Goal: Task Accomplishment & Management: Complete application form

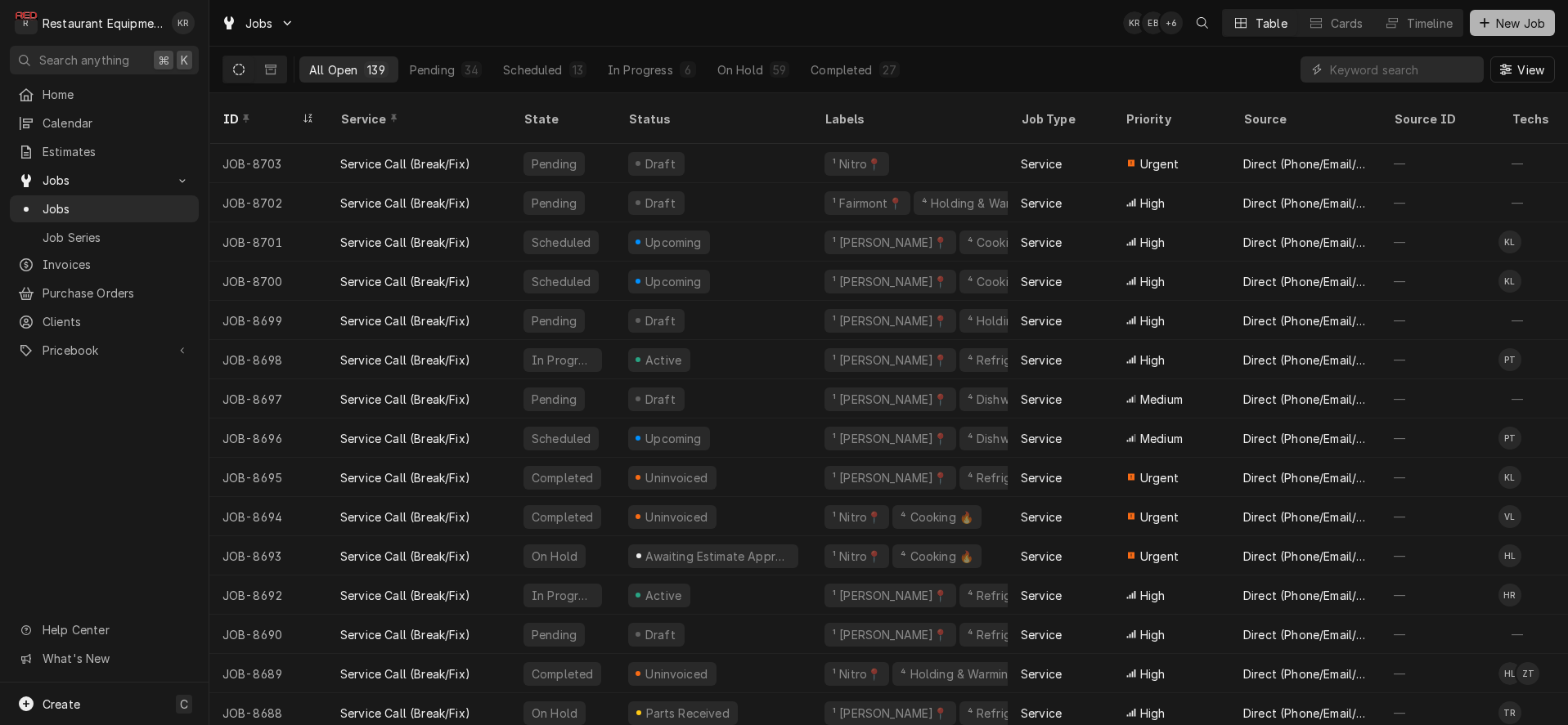
click at [1495, 31] on button "New Job" at bounding box center [1512, 23] width 85 height 26
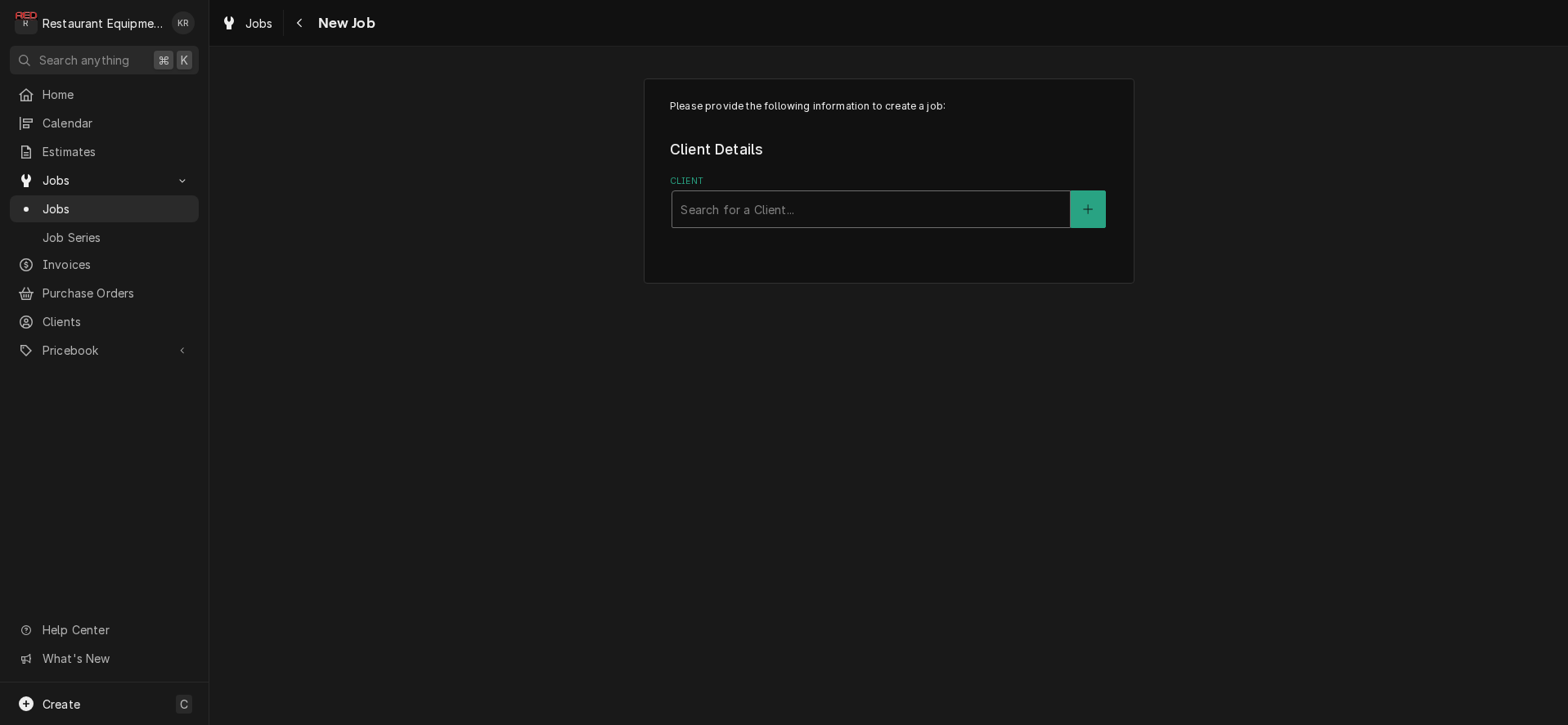
click at [900, 219] on div "Client" at bounding box center [871, 208] width 381 height 29
type input "[PERSON_NAME]"
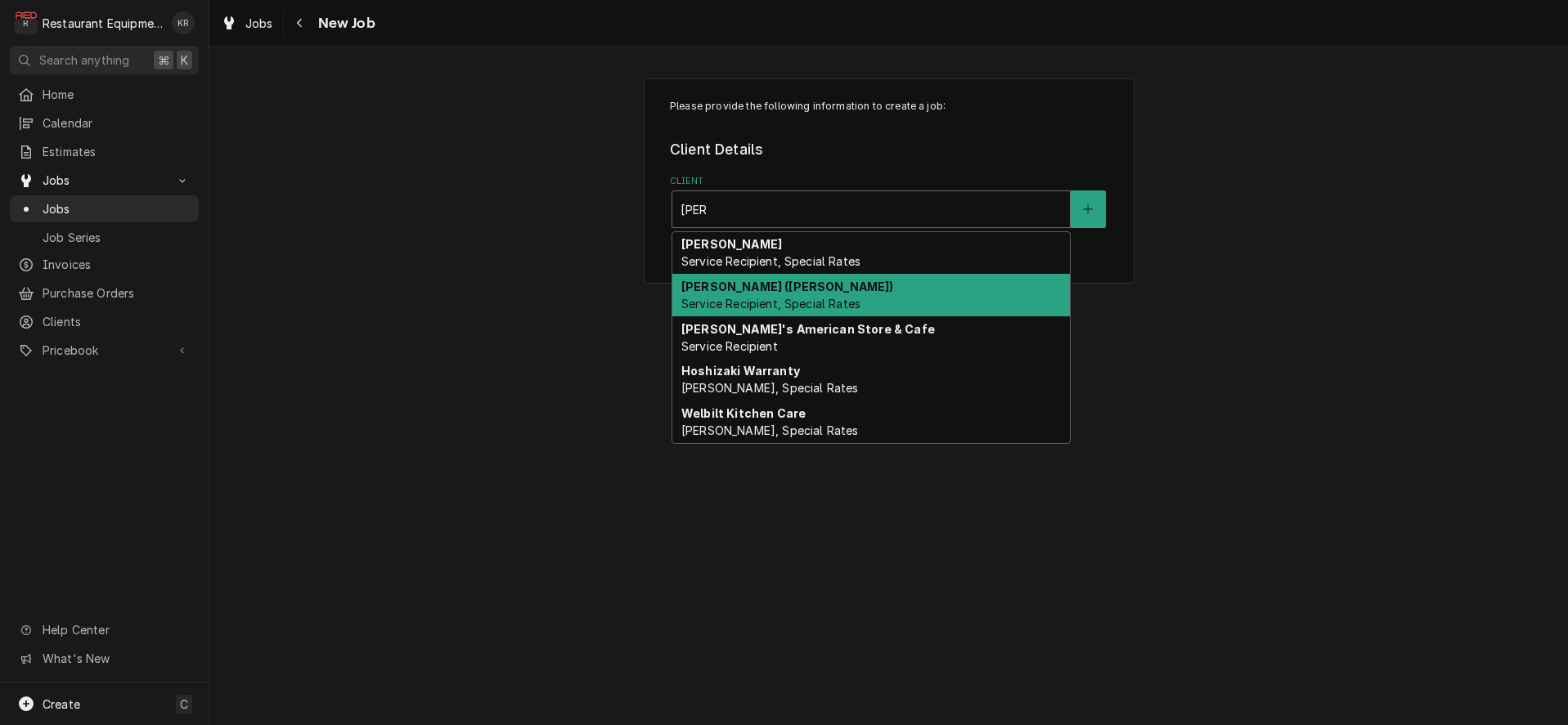
click at [850, 293] on div "[PERSON_NAME] ([PERSON_NAME]) Service Recipient, Special Rates" at bounding box center [871, 295] width 398 height 42
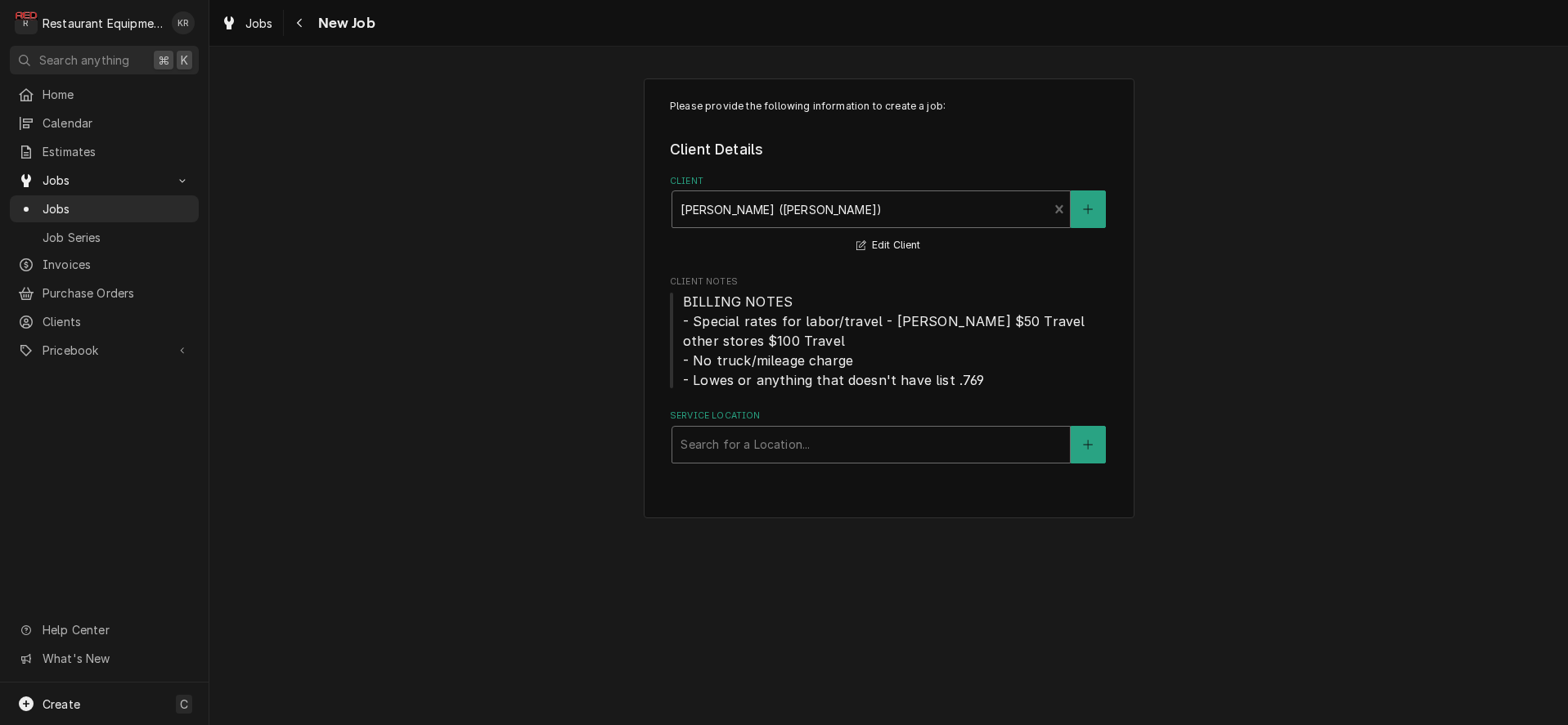
click at [796, 435] on div "Service Location" at bounding box center [871, 444] width 381 height 29
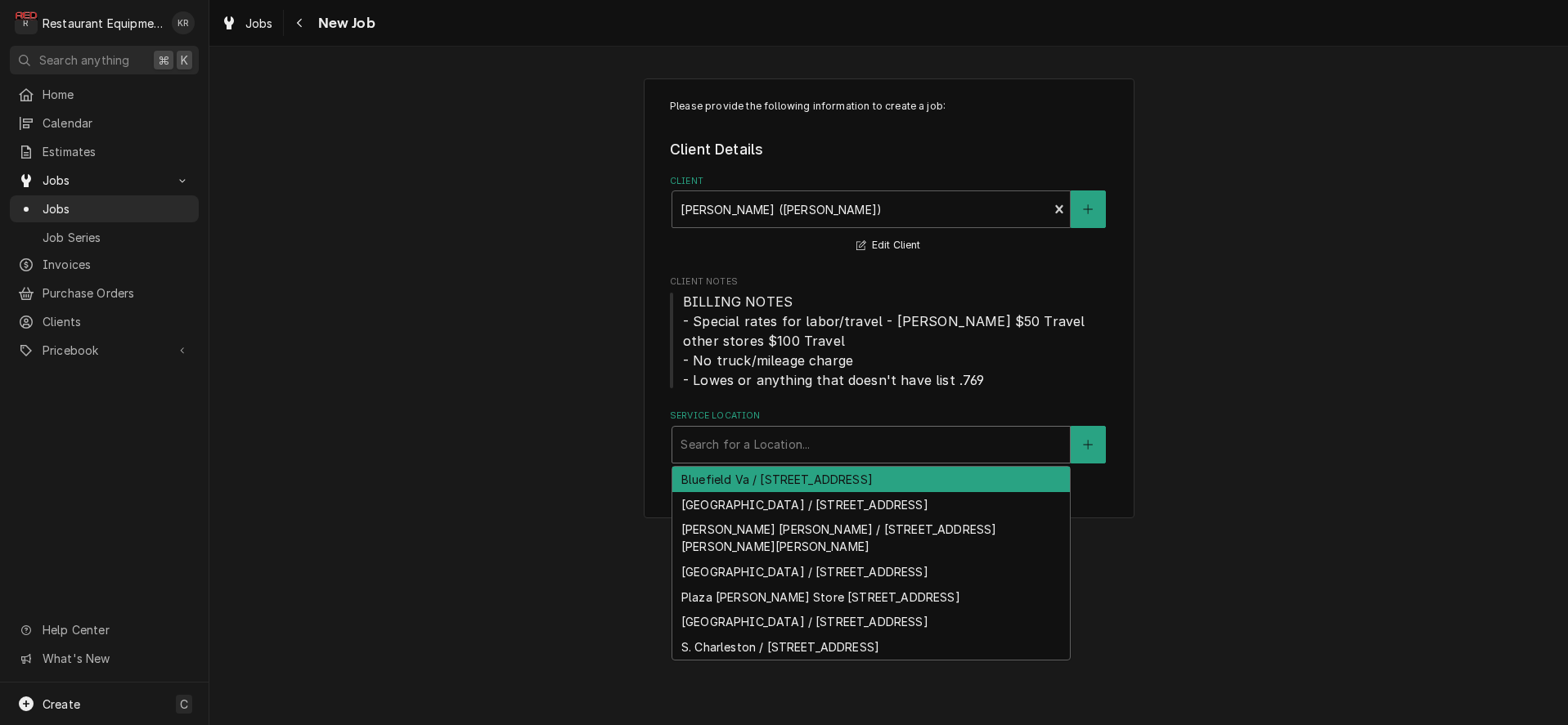
click at [854, 485] on div "Bluefield Va / [STREET_ADDRESS]" at bounding box center [871, 479] width 398 height 25
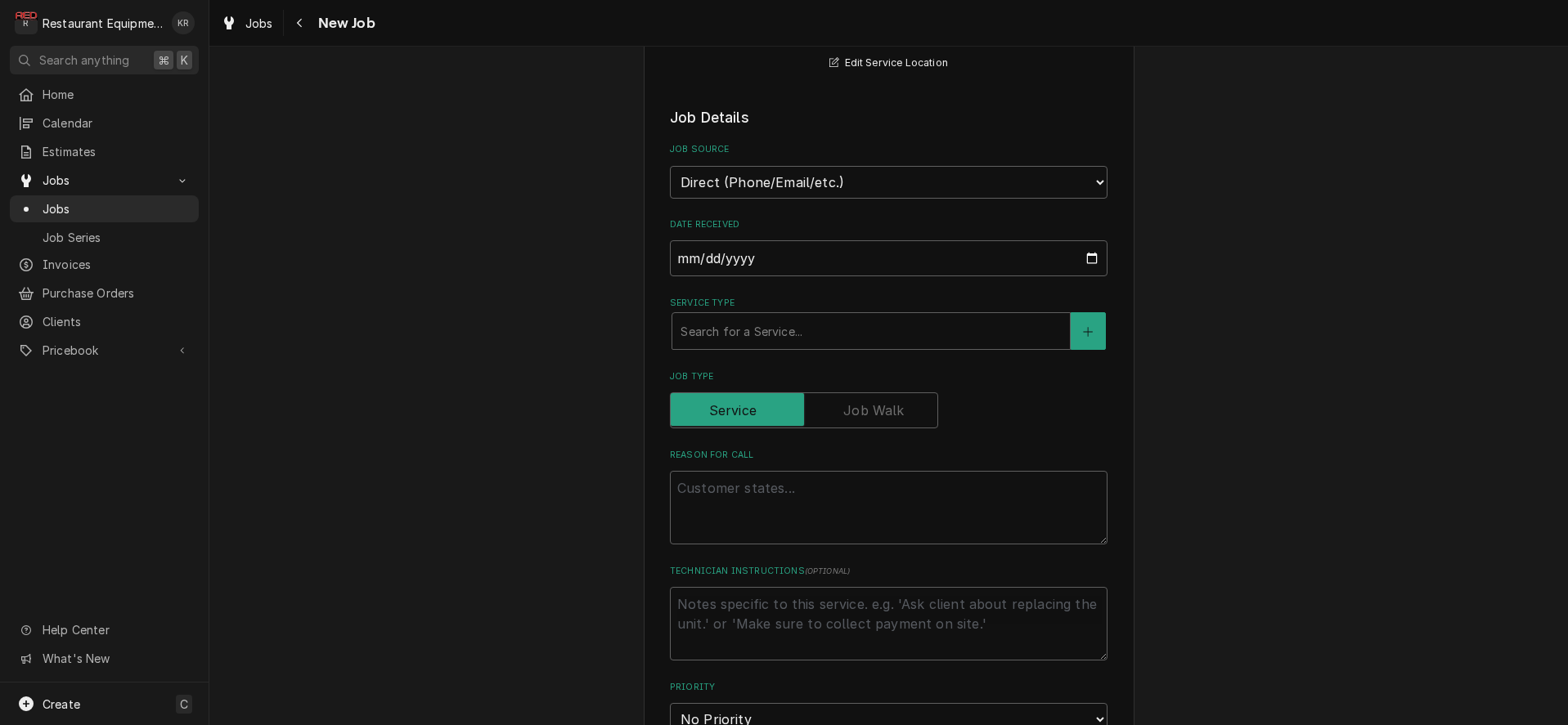
scroll to position [439, 0]
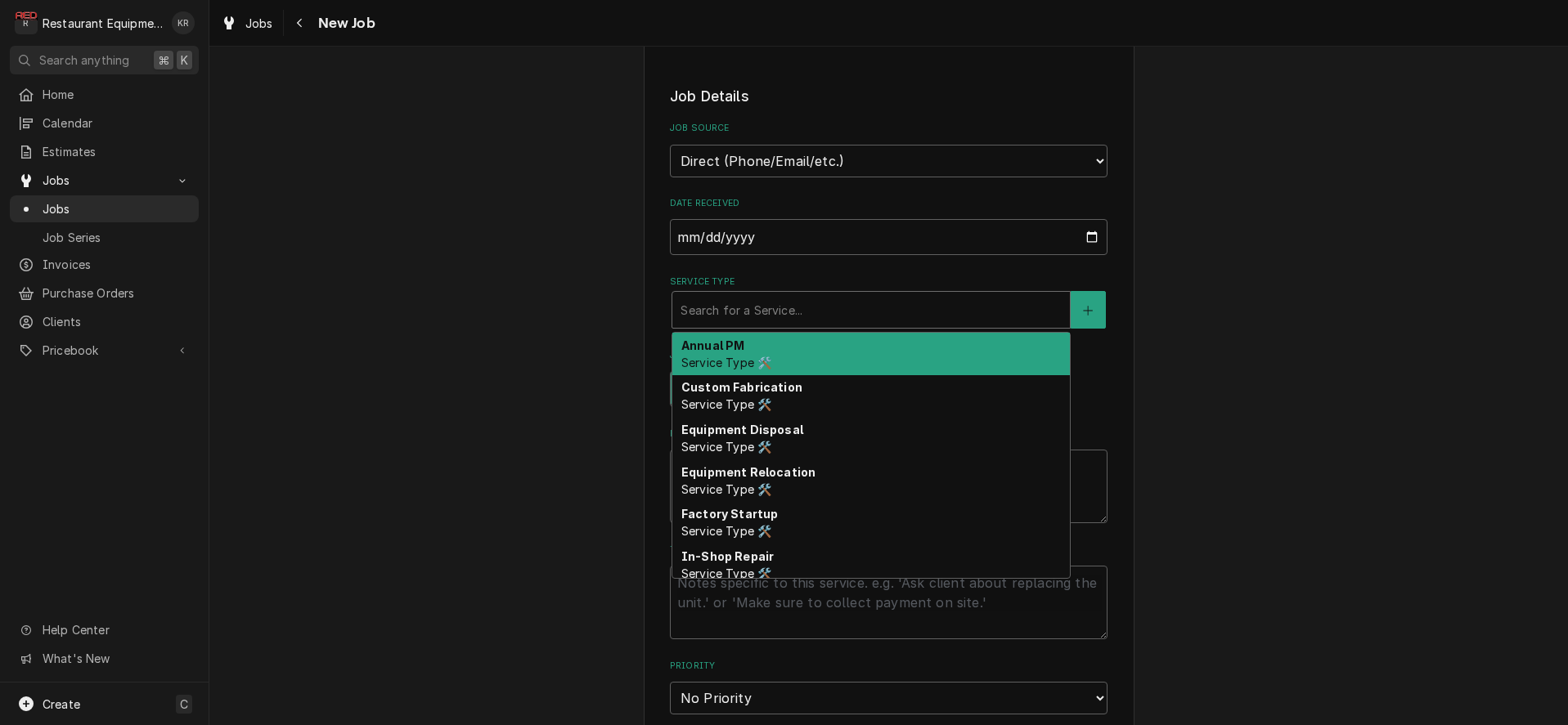
click at [771, 299] on div "Service Type" at bounding box center [871, 309] width 381 height 29
type textarea "x"
type input "b"
type textarea "x"
type input "br"
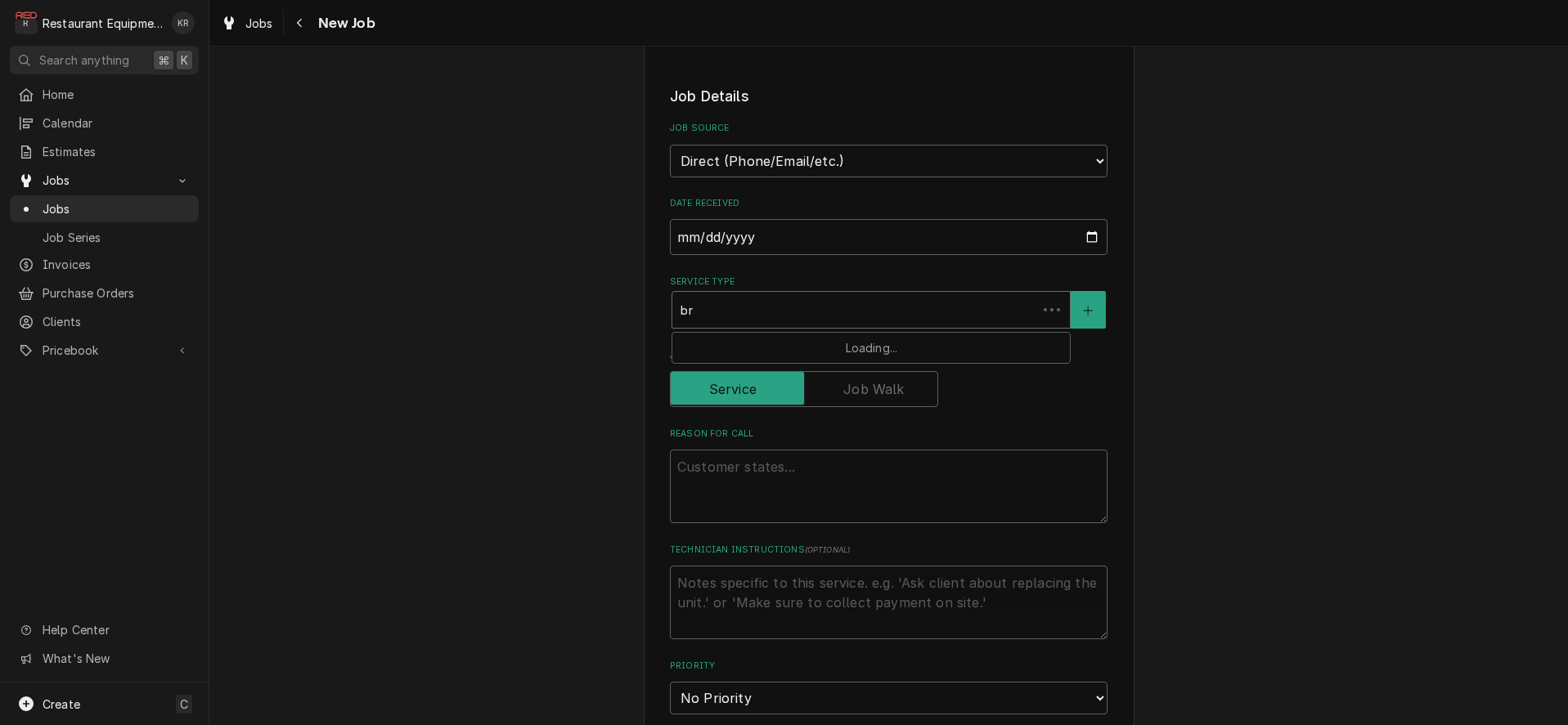
type textarea "x"
type input "bre"
type textarea "x"
type input "brea"
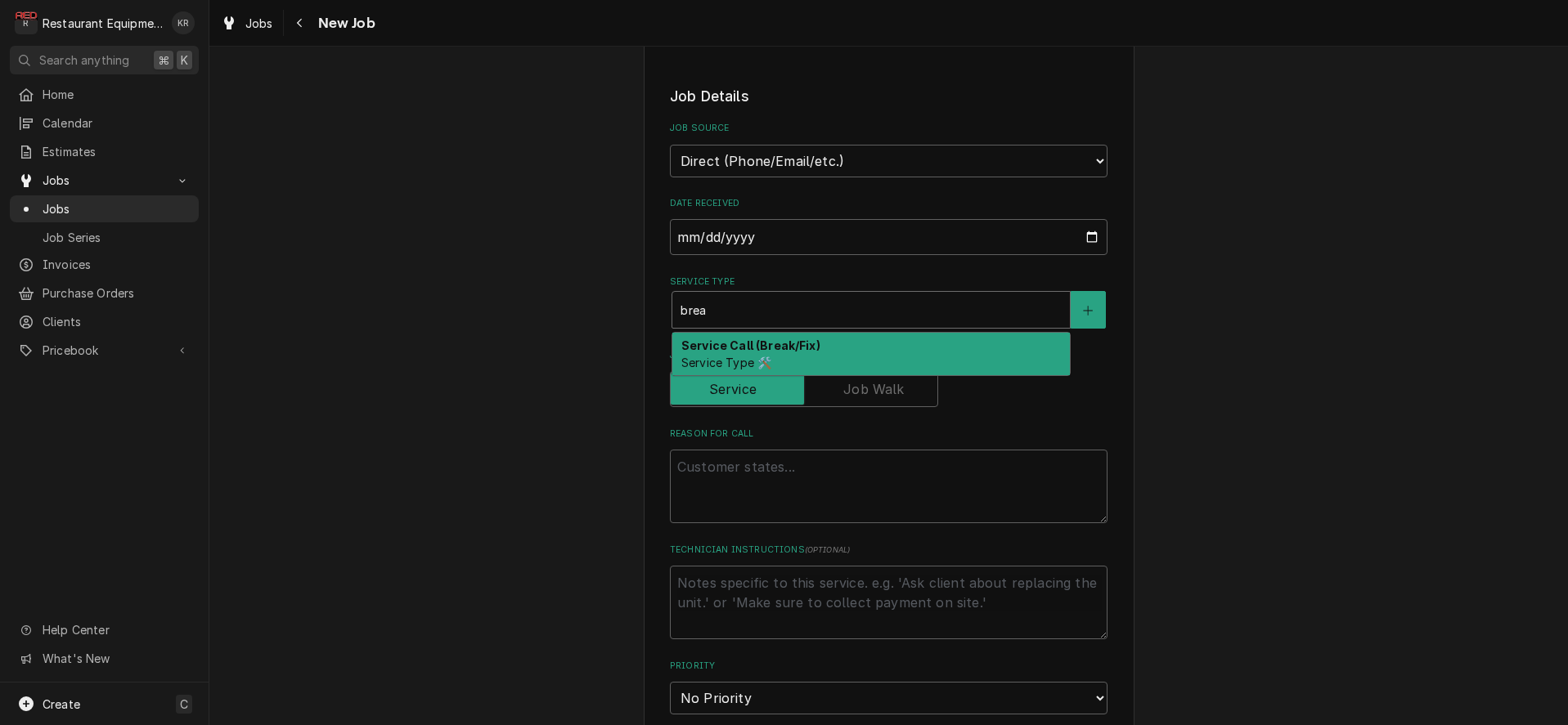
click at [767, 349] on strong "Service Call (Break/Fix)" at bounding box center [751, 345] width 139 height 14
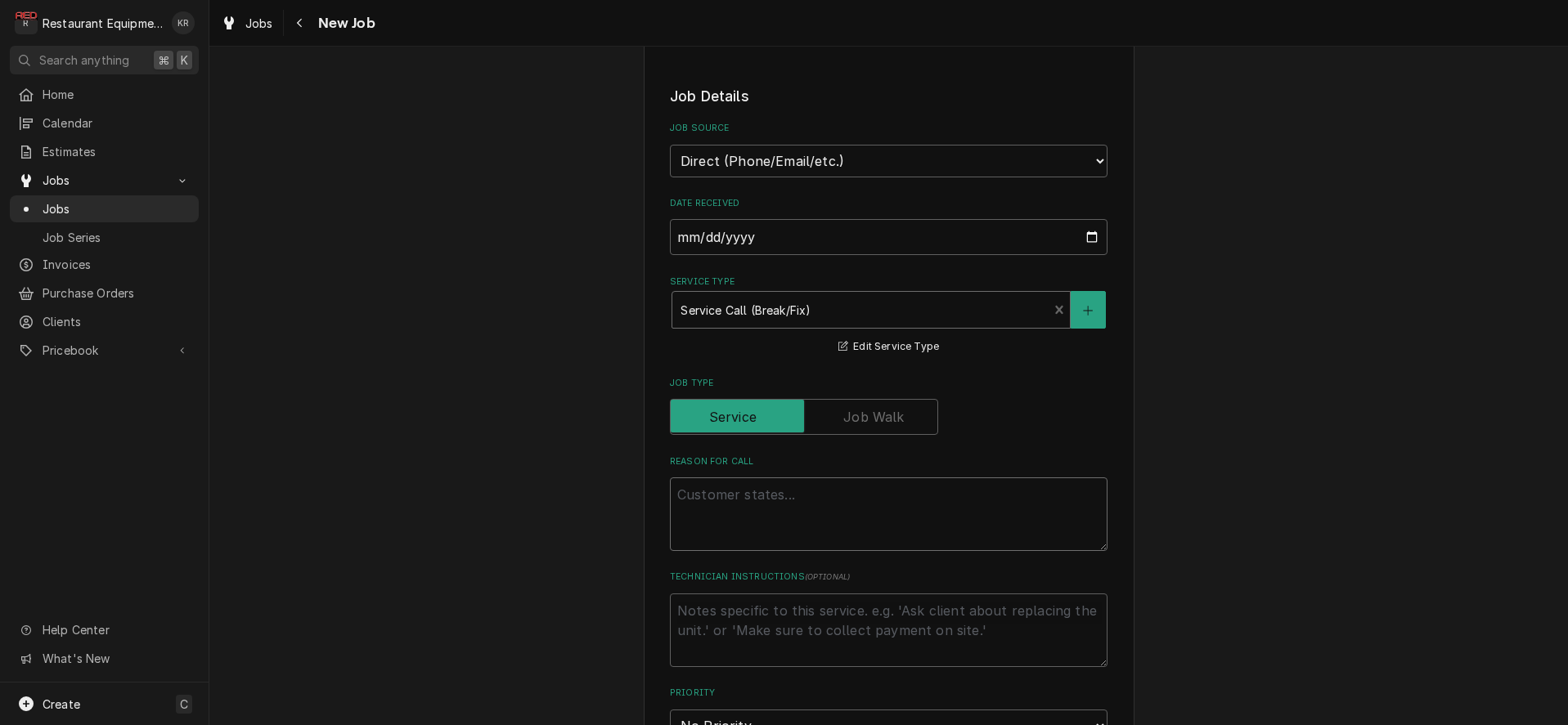
click at [762, 485] on textarea "Reason For Call" at bounding box center [888, 515] width 437 height 74
paste textarea "Bluefield [PERSON_NAME] has an exhaust over dish tank that is not pulling. Not …"
type textarea "x"
type textarea "Bluefield [PERSON_NAME] has an exhaust over dish tank that is not pulling. Not …"
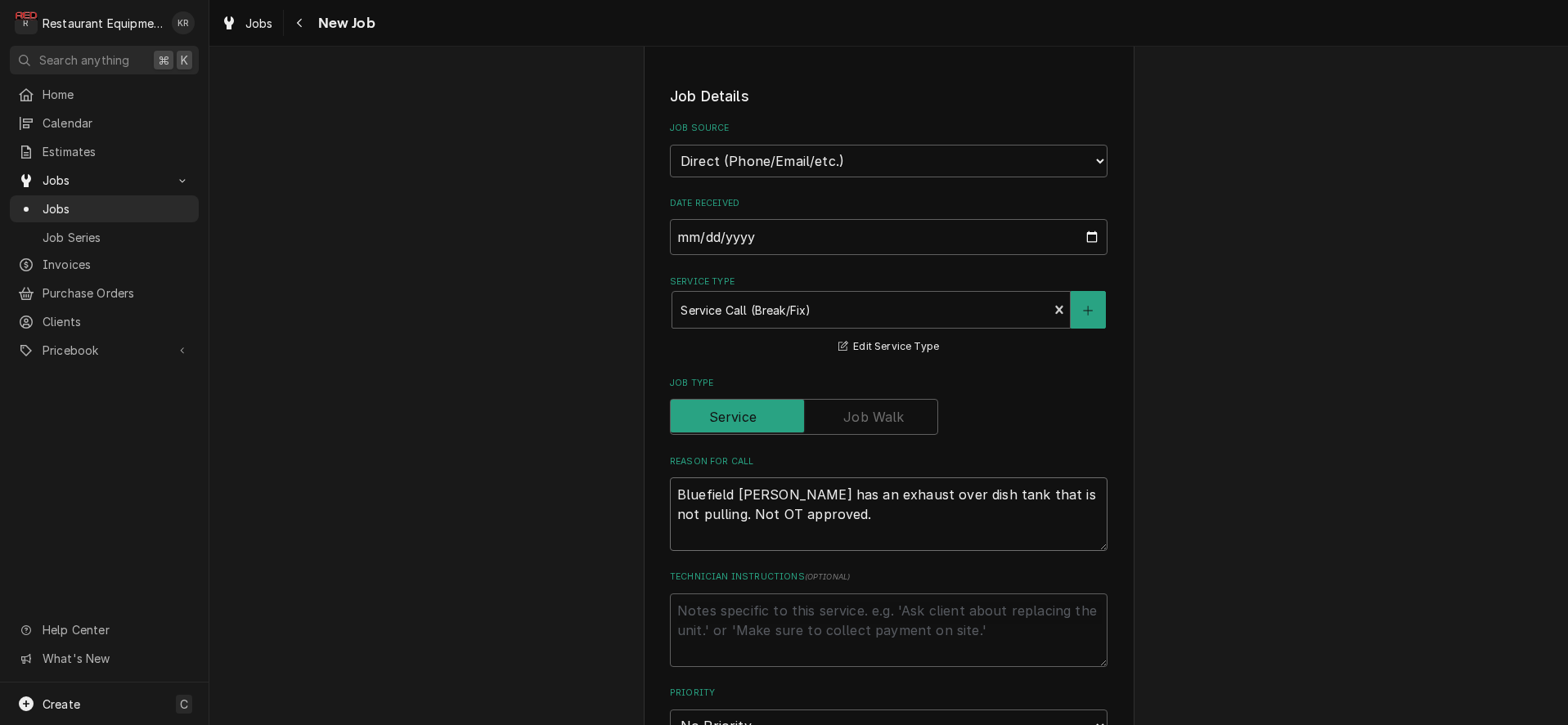
click at [764, 494] on textarea "Bluefield [PERSON_NAME] has an exhaust over dish tank that is not pulling. Not …" at bounding box center [888, 515] width 437 height 74
drag, startPoint x: 805, startPoint y: 495, endPoint x: 567, endPoint y: 479, distance: 238.5
click at [669, 479] on textarea "Bluefield [PERSON_NAME] has an exhaust over dish tank that is not pulling. Not …" at bounding box center [888, 515] width 437 height 74
type textarea "x"
type textarea "exhaust over dish tank that is not pulling. Not OT approved."
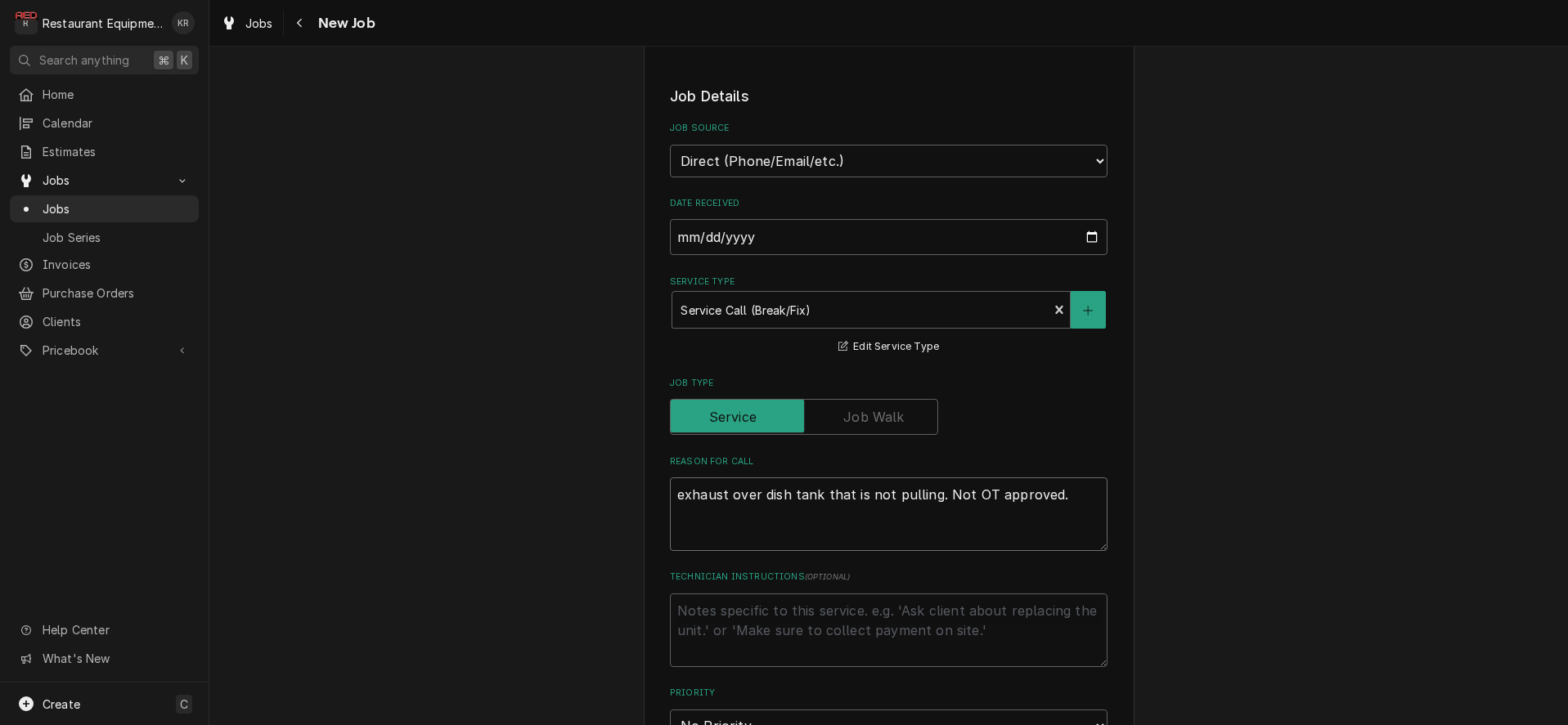
drag, startPoint x: 943, startPoint y: 494, endPoint x: 1187, endPoint y: 486, distance: 244.1
click at [1107, 486] on textarea "exhaust over dish tank that is not pulling. Not OT approved." at bounding box center [888, 515] width 437 height 74
type textarea "x"
type textarea "exhaust over dish tank that is not pulling."
type textarea "x"
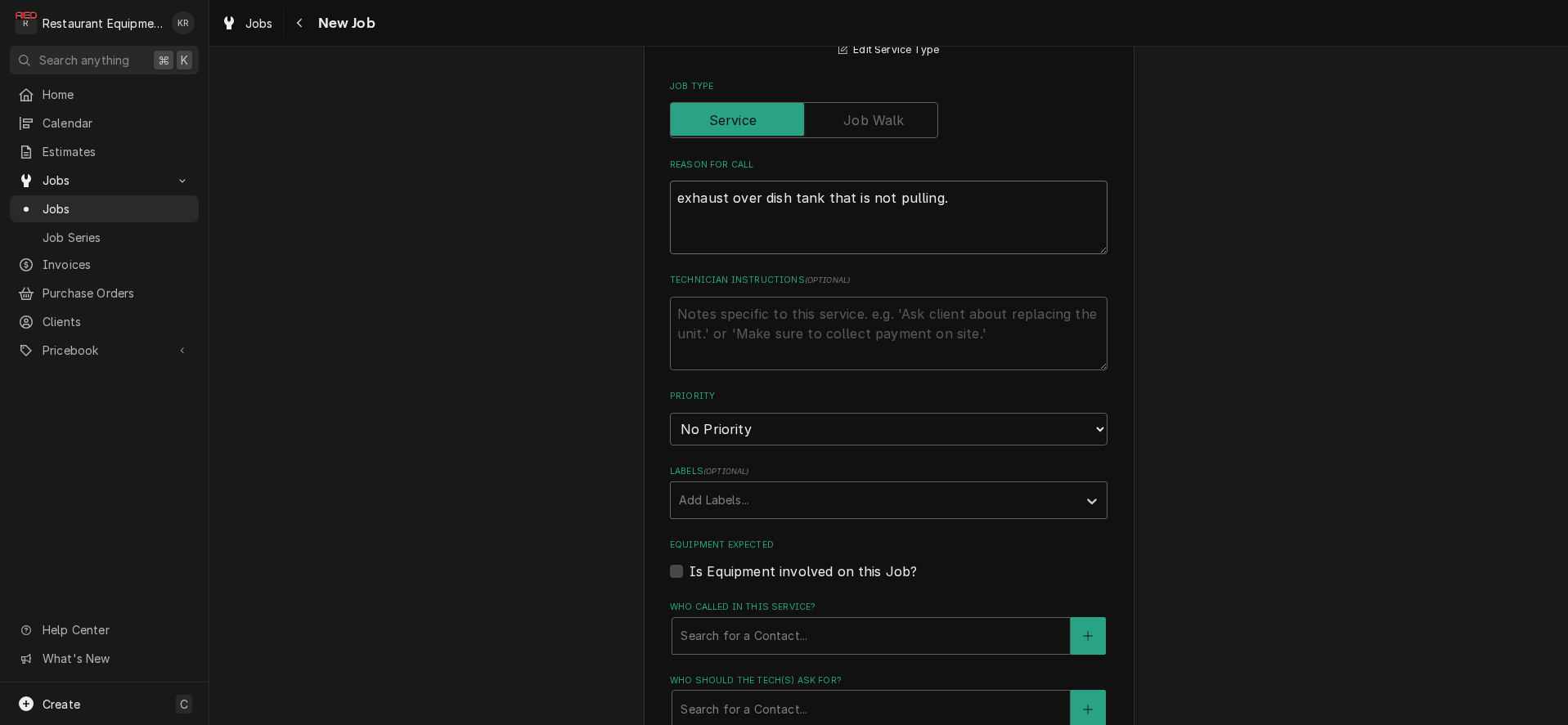
scroll to position [767, 0]
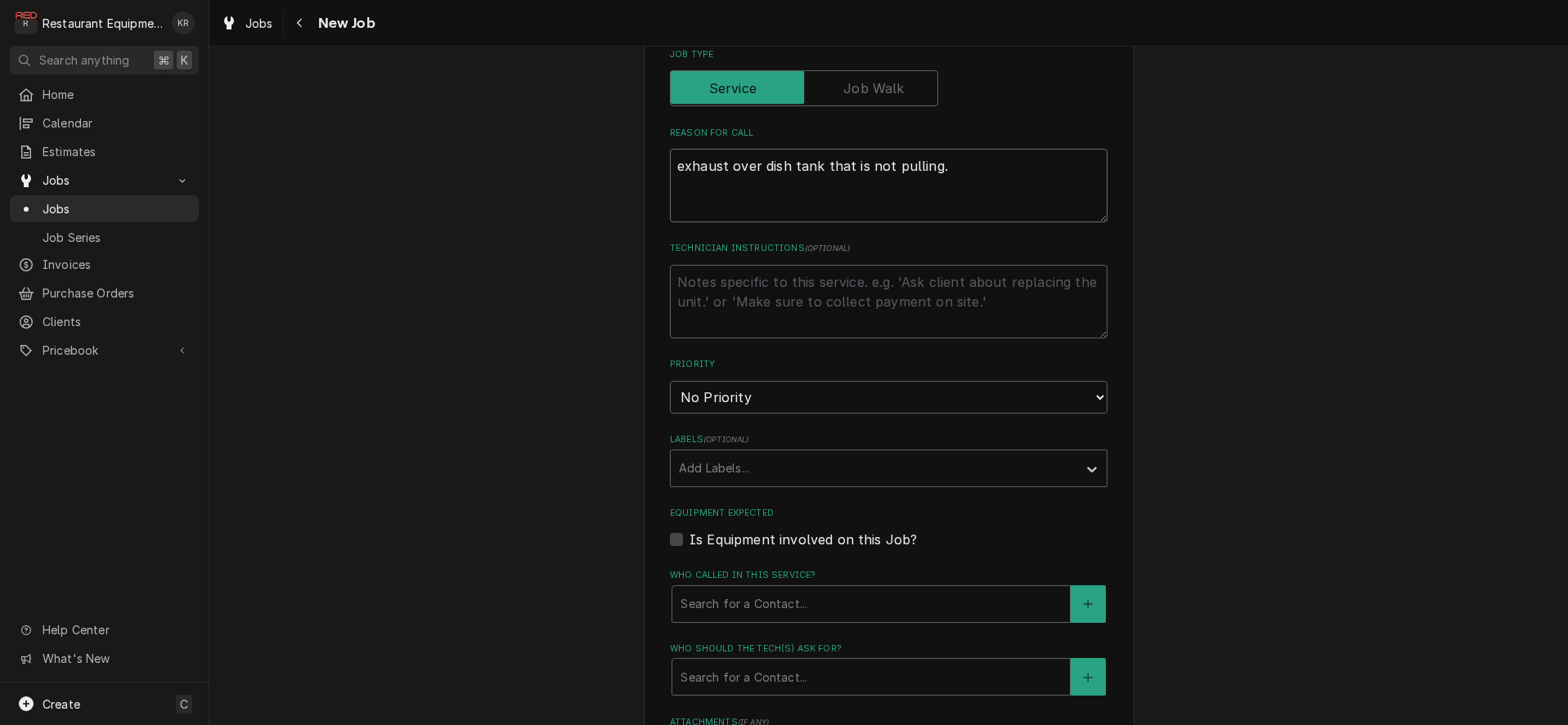
type textarea "exhaust over dish tank that is not pulling."
select select "2"
click option "High" at bounding box center [0, 0] width 0 height 0
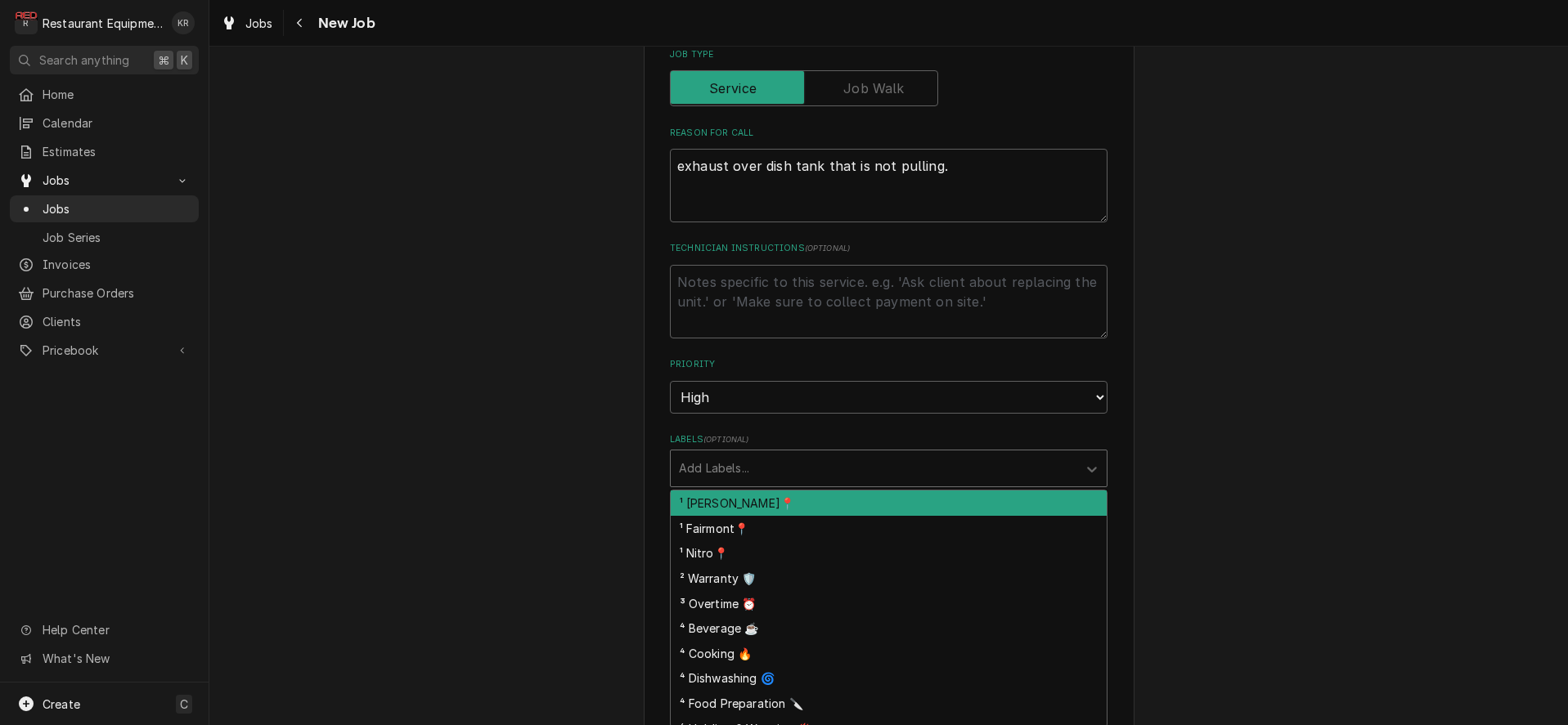
drag, startPoint x: 749, startPoint y: 459, endPoint x: 755, endPoint y: 528, distance: 69.3
click at [749, 459] on div "Labels" at bounding box center [874, 468] width 390 height 29
click at [758, 500] on div "¹ [PERSON_NAME]📍" at bounding box center [888, 503] width 436 height 25
click at [810, 467] on div "Labels" at bounding box center [929, 468] width 238 height 29
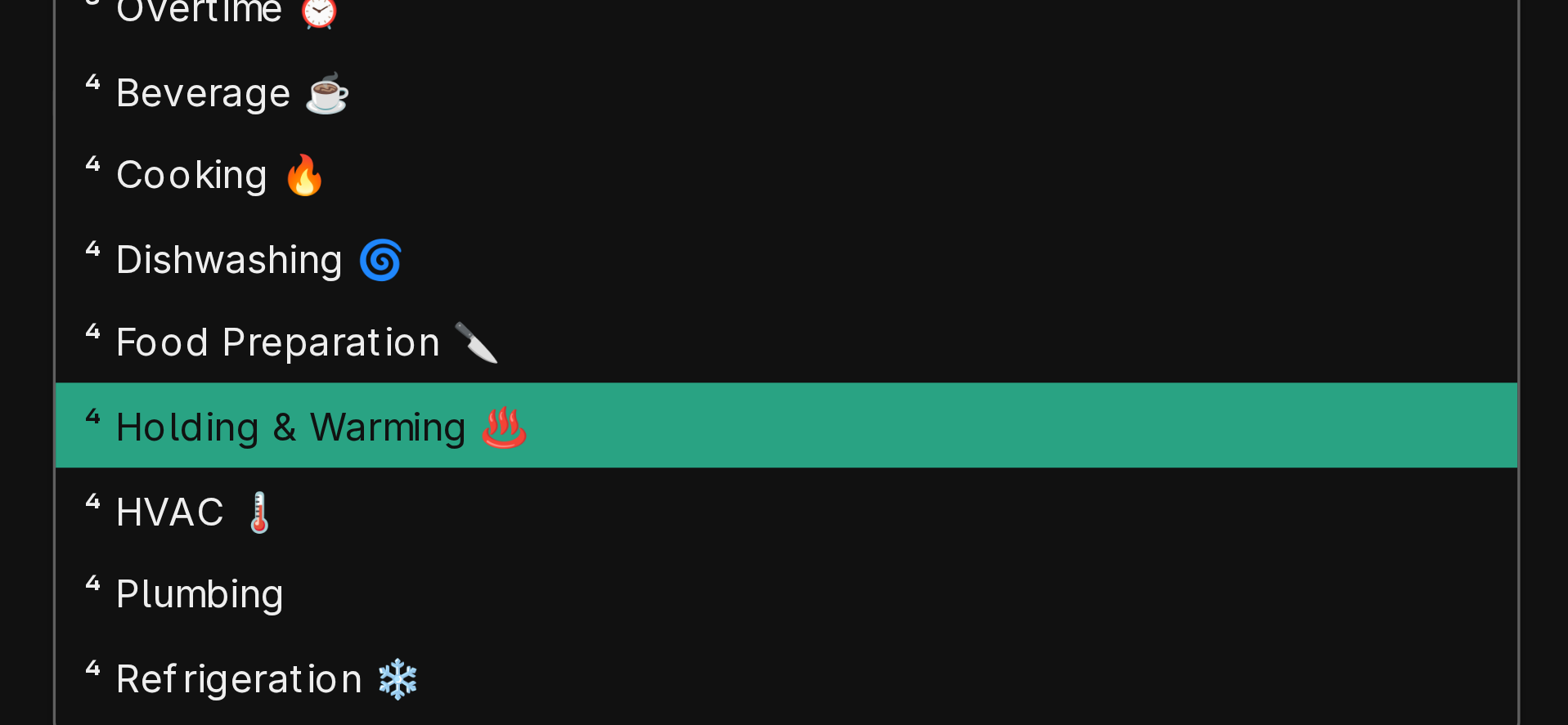
scroll to position [71, 0]
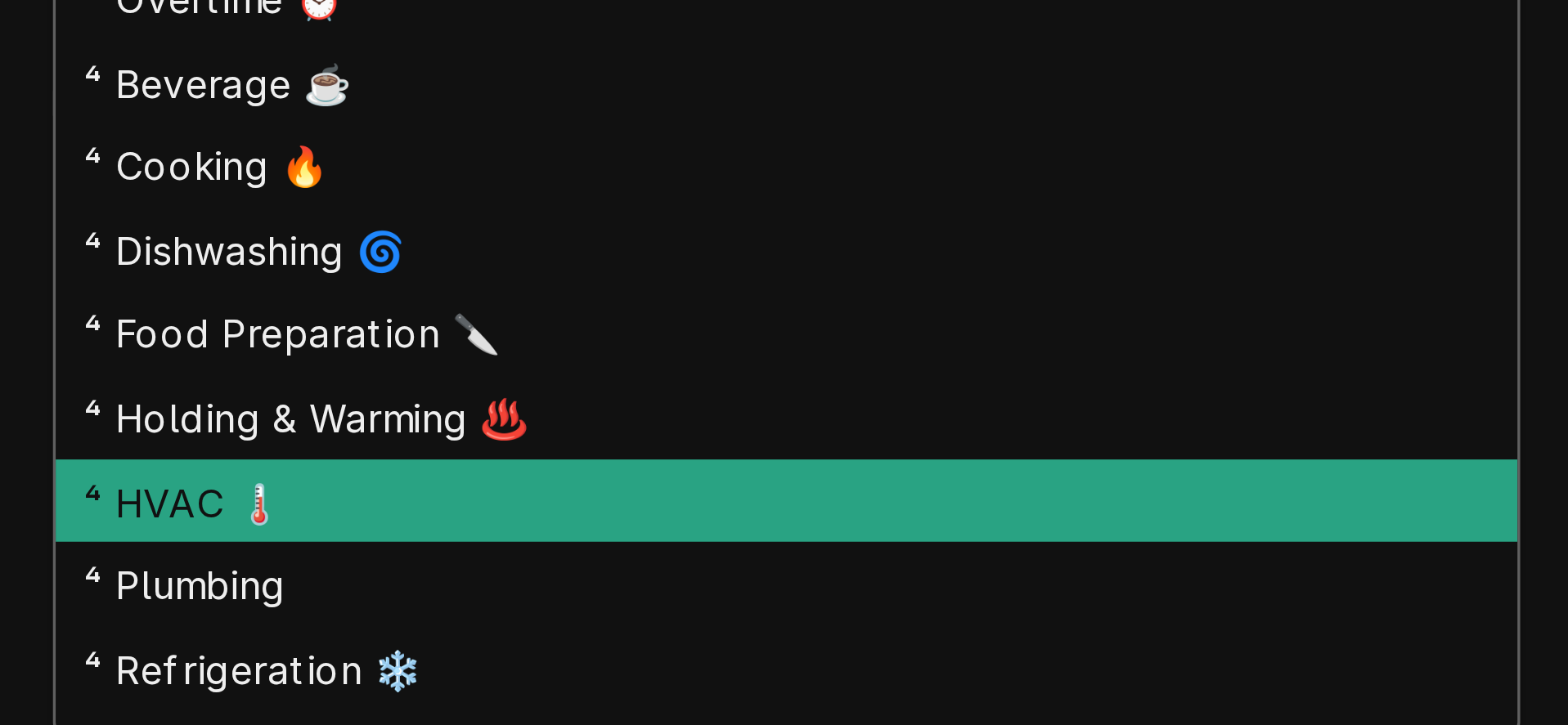
click at [779, 657] on div "⁴ HVAC 🌡️" at bounding box center [888, 658] width 436 height 25
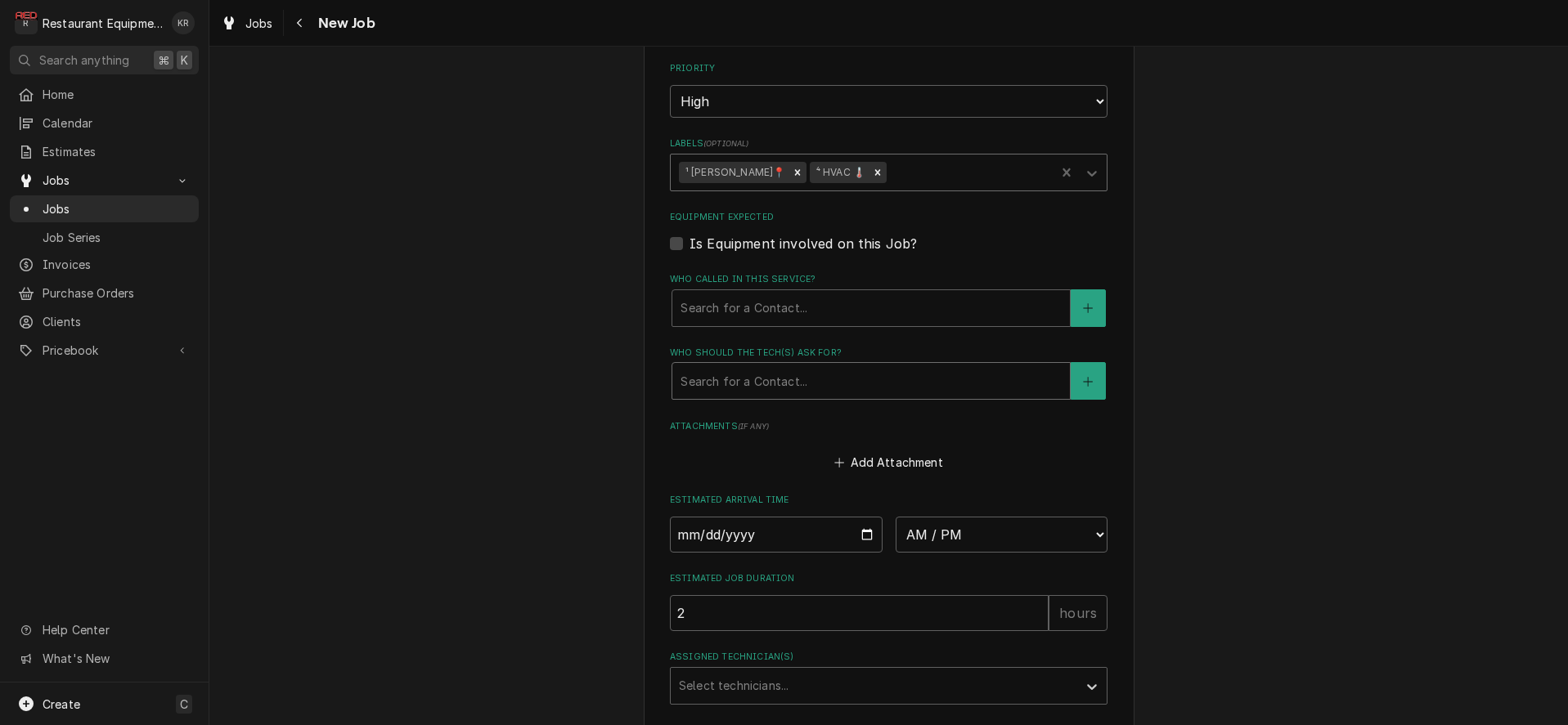
scroll to position [1074, 0]
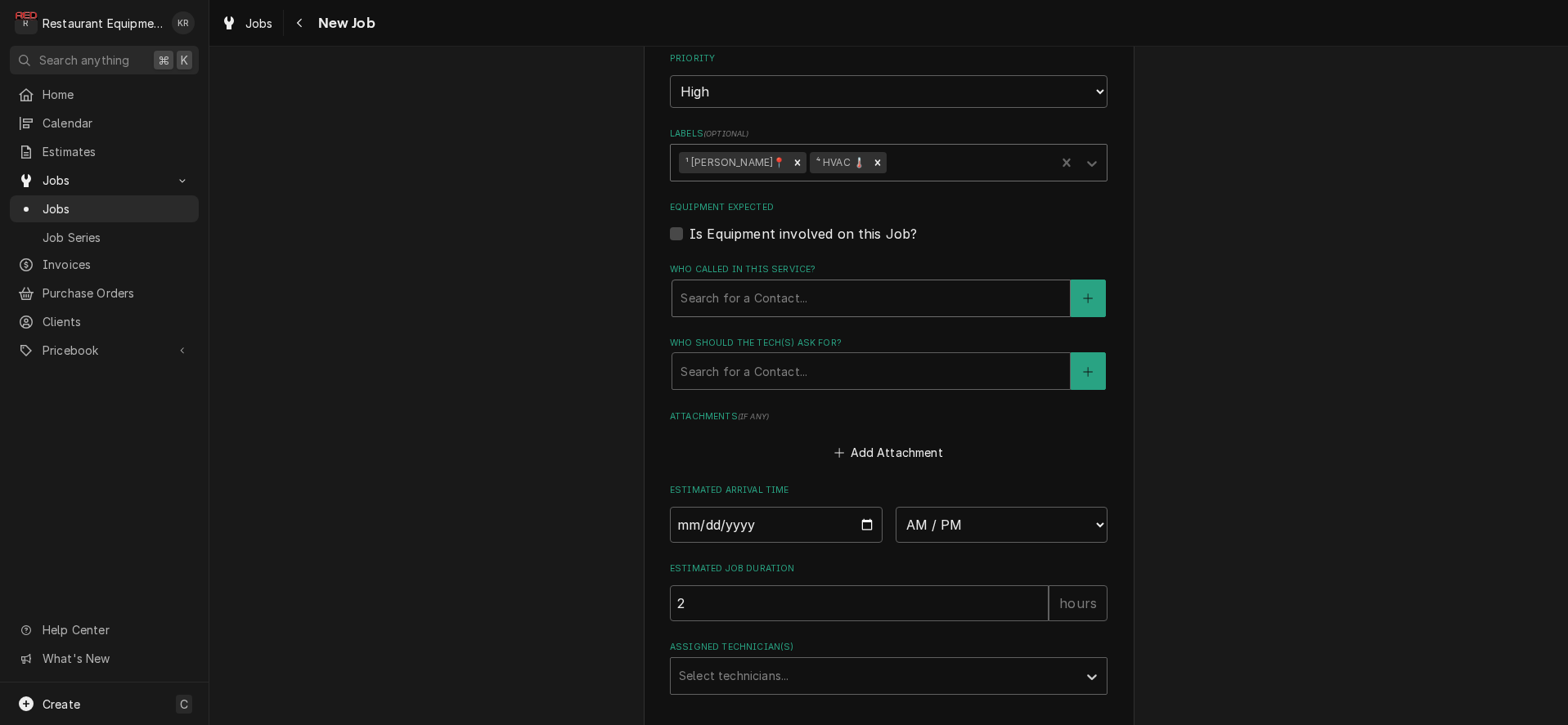
click at [762, 301] on div "Who called in this service?" at bounding box center [871, 298] width 381 height 29
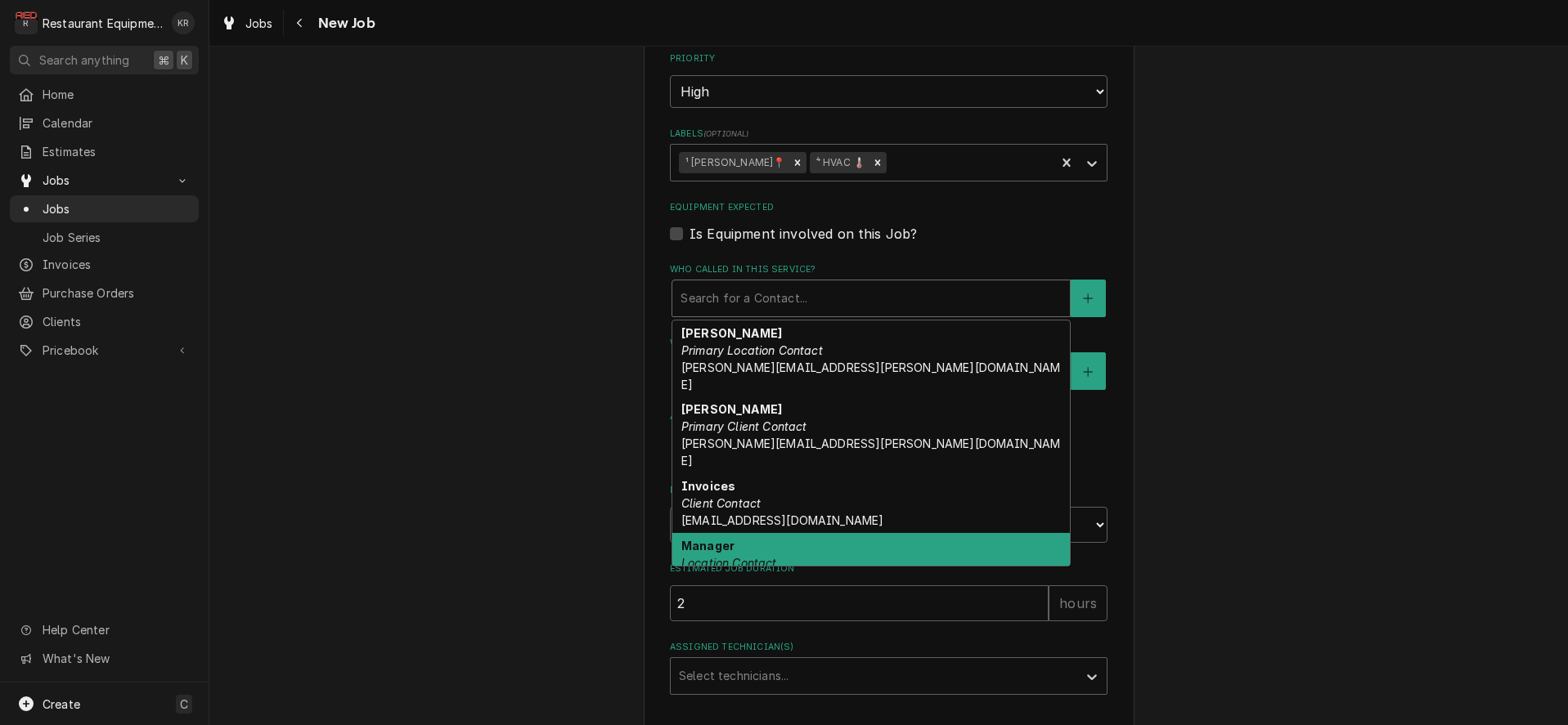
click at [752, 556] on em "Location Contact" at bounding box center [729, 563] width 95 height 14
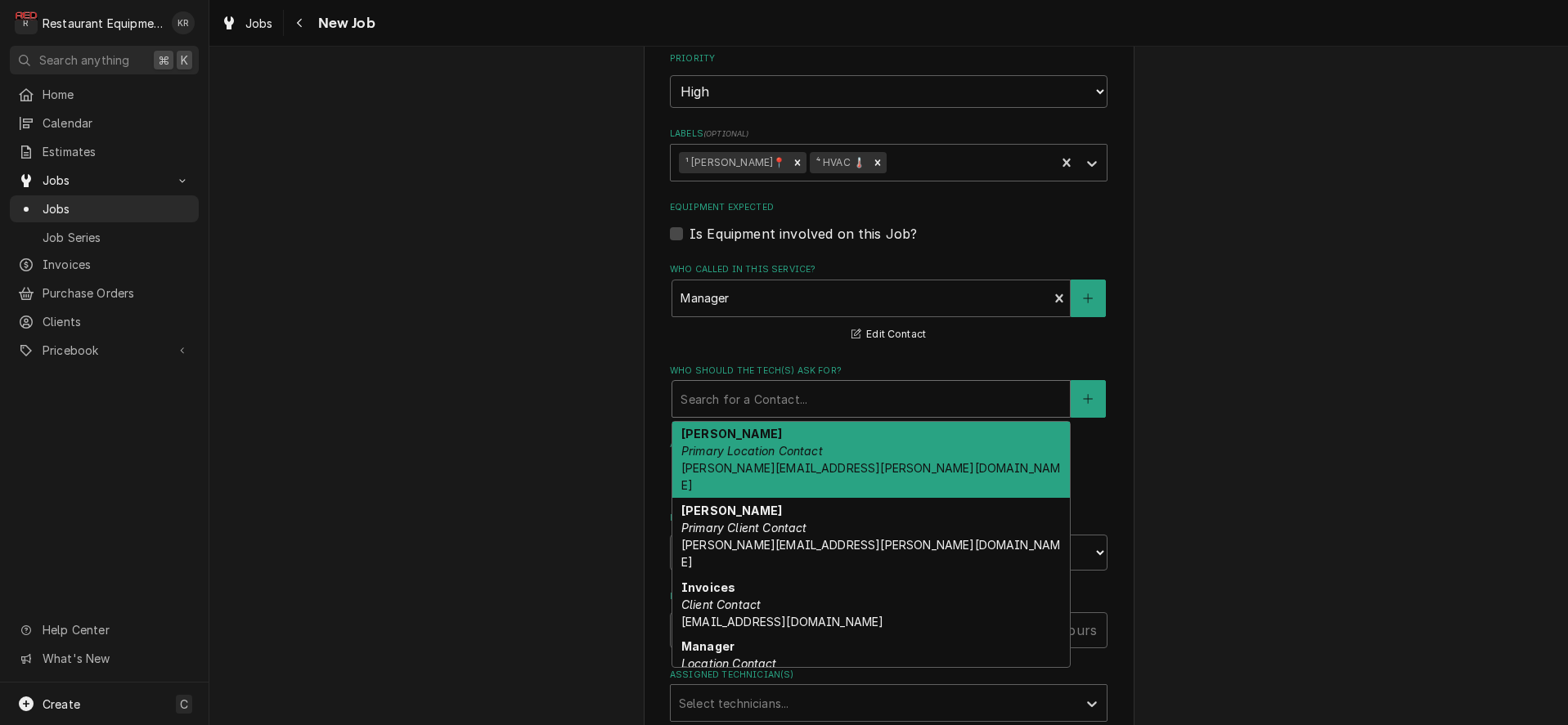
click at [786, 409] on div "Who should the tech(s) ask for?" at bounding box center [871, 399] width 381 height 29
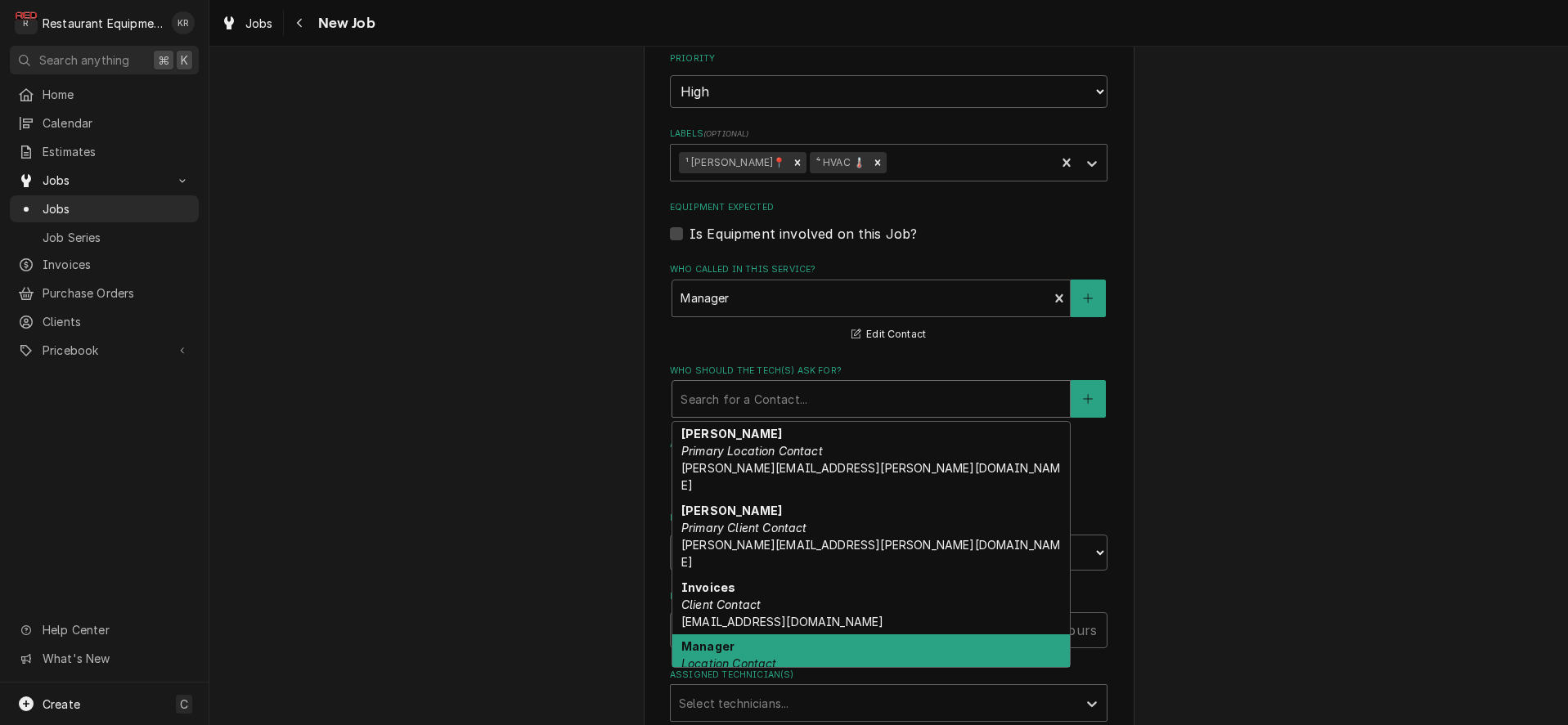
click at [792, 634] on div "Manager Location Contact" at bounding box center [871, 655] width 398 height 42
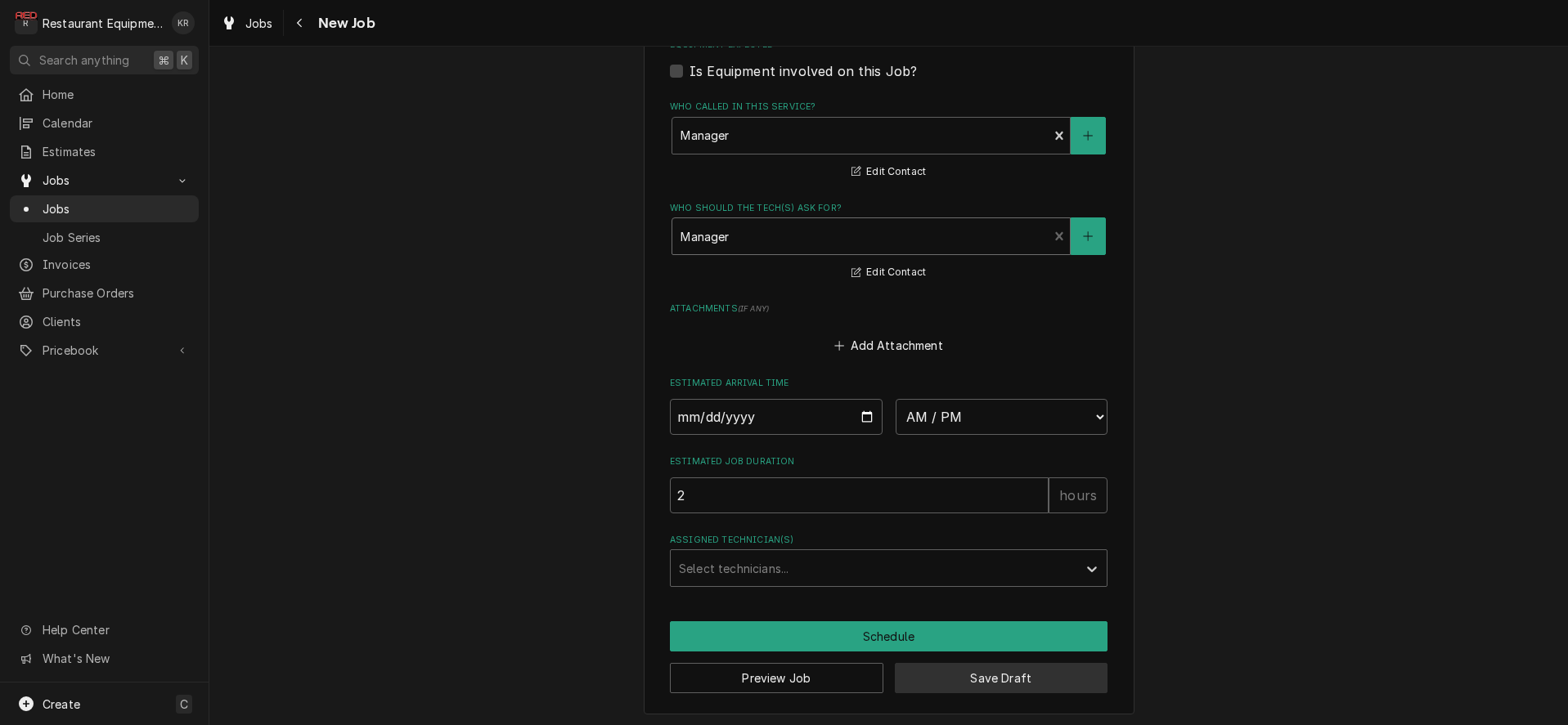
click at [1024, 680] on button "Save Draft" at bounding box center [1001, 678] width 213 height 30
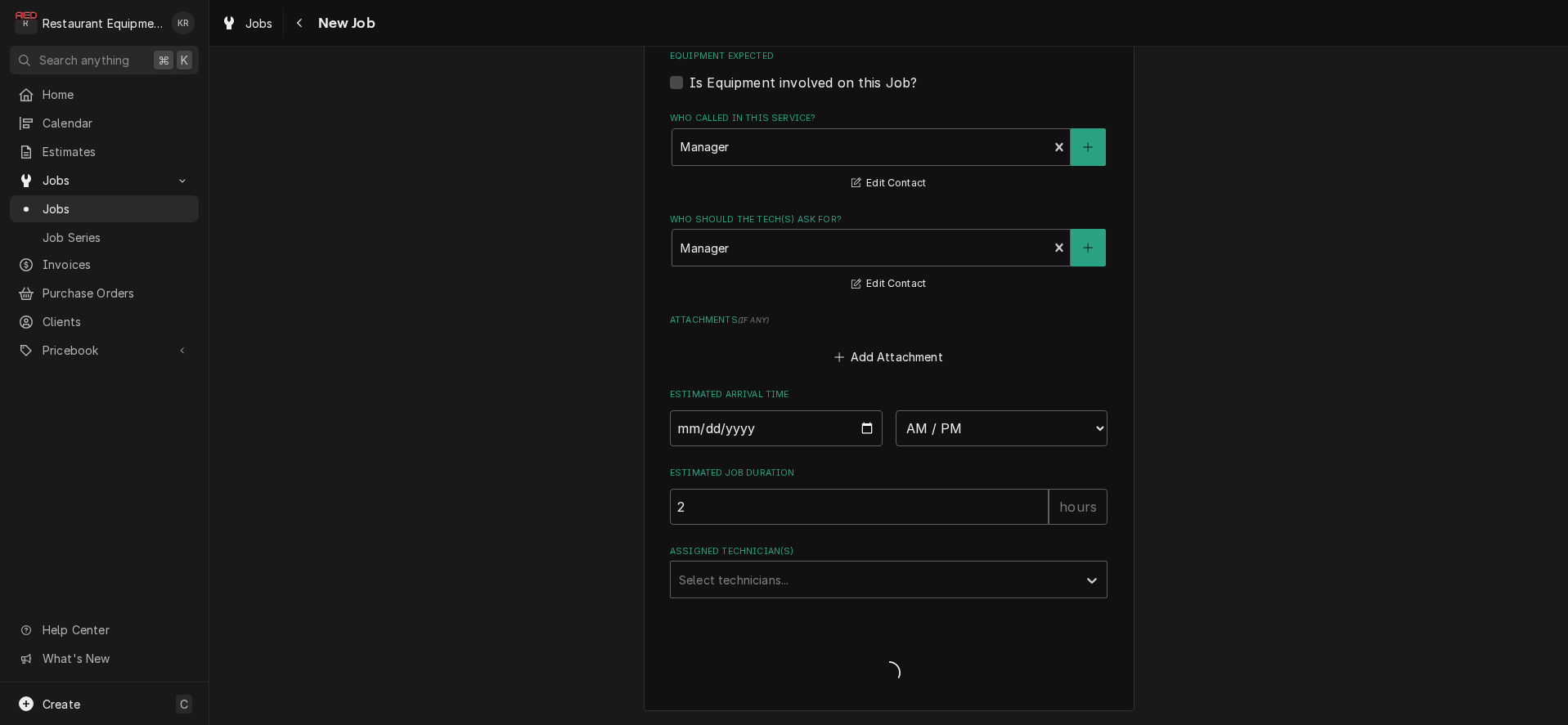
scroll to position [1222, 0]
type textarea "x"
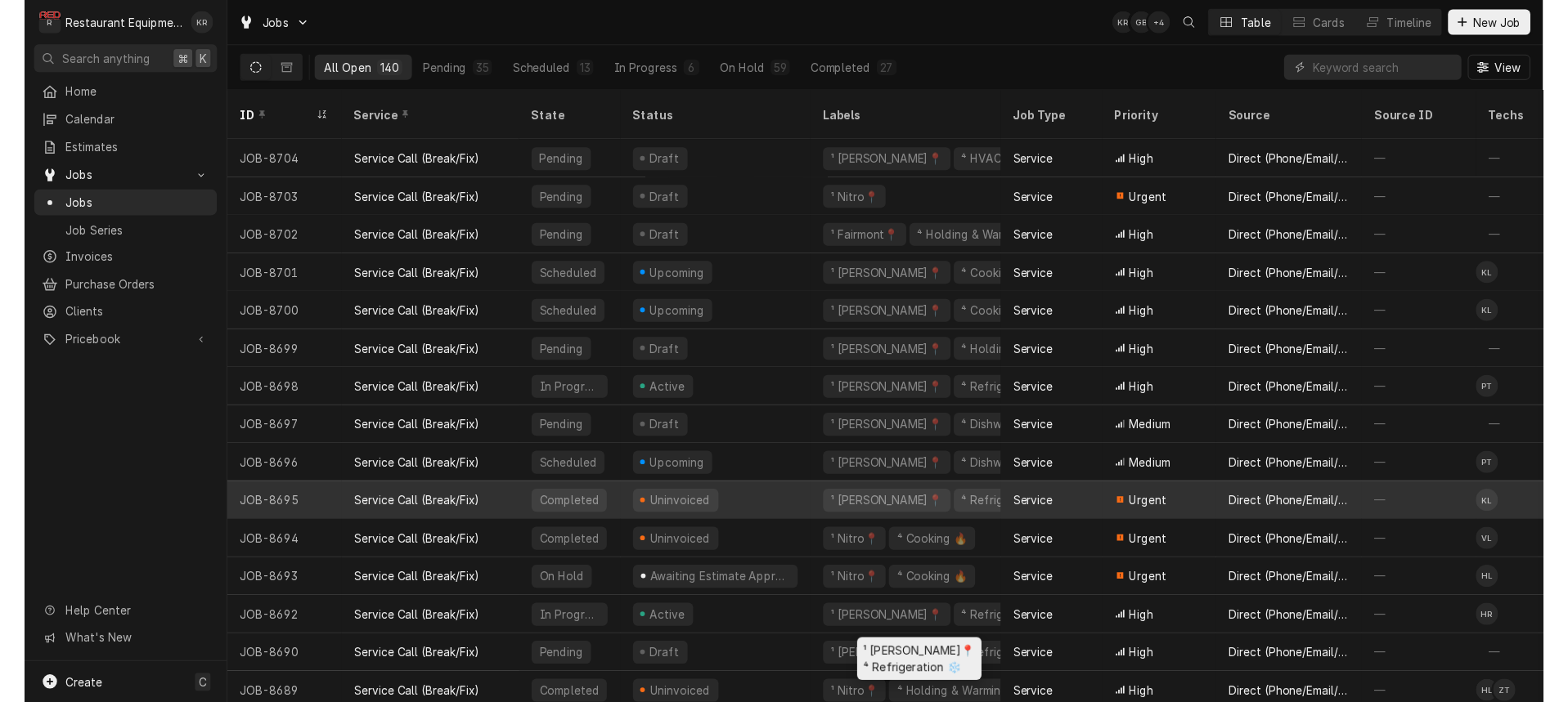
scroll to position [17, 0]
